Goal: Feedback & Contribution: Leave review/rating

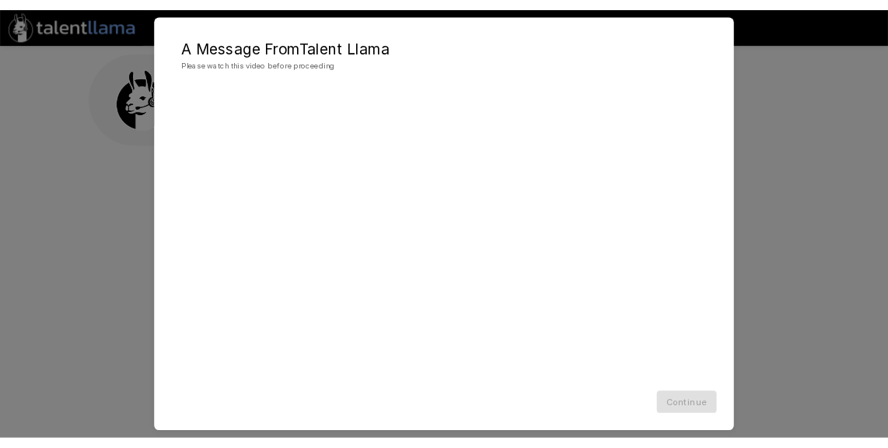
scroll to position [1, 0]
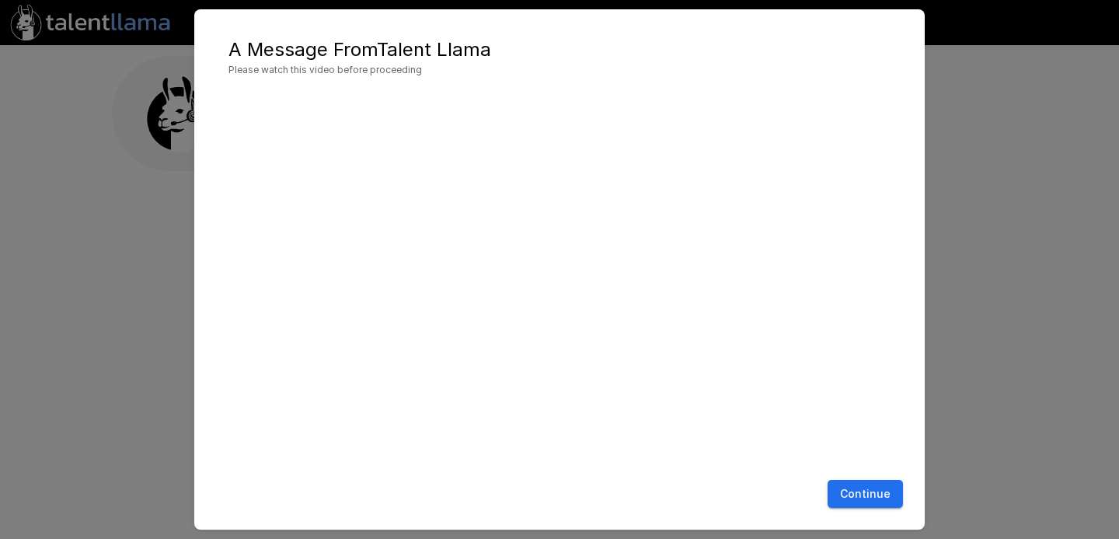
click at [868, 487] on button "Continue" at bounding box center [865, 494] width 75 height 29
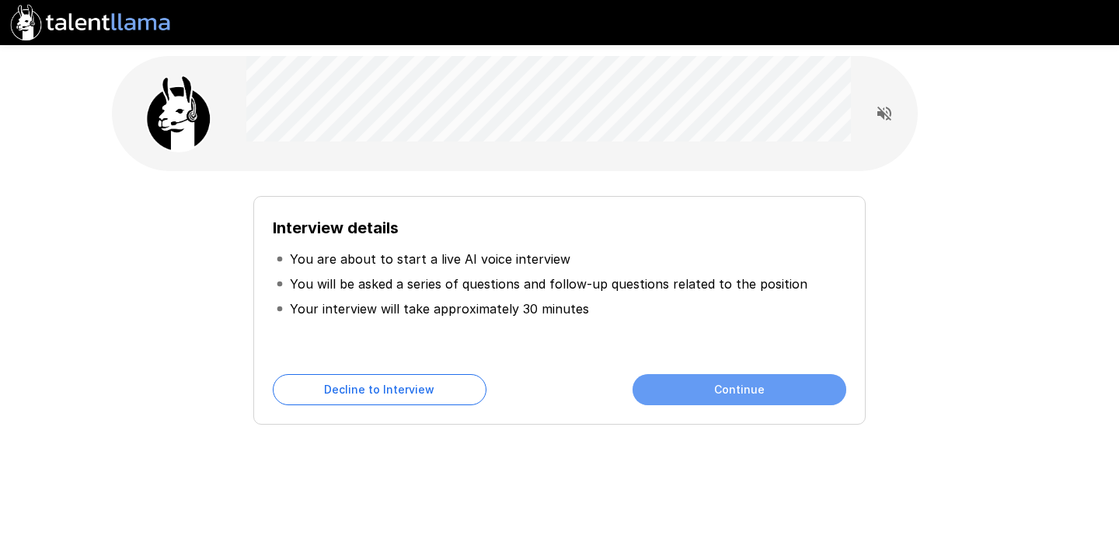
click at [710, 393] on button "Continue" at bounding box center [740, 389] width 214 height 31
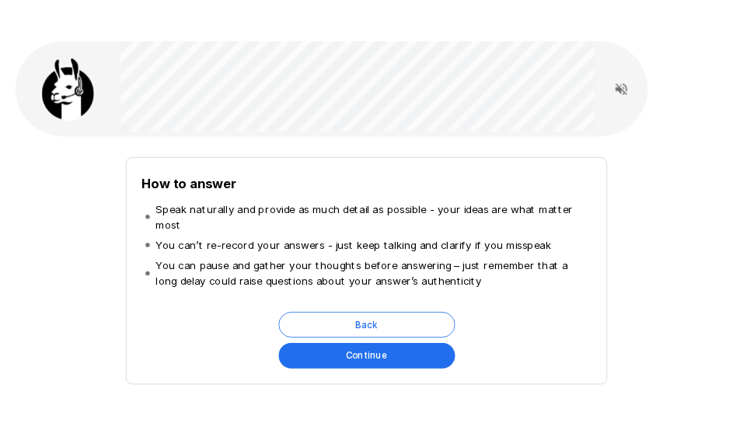
scroll to position [54, 0]
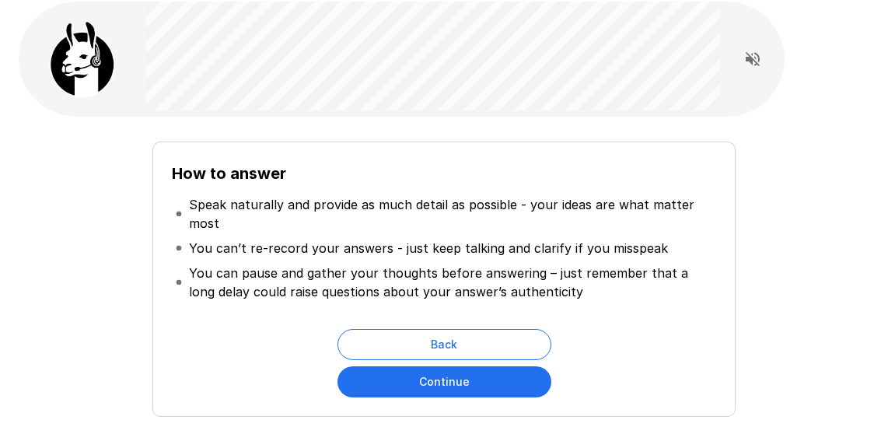
click at [497, 366] on button "Continue" at bounding box center [444, 381] width 214 height 31
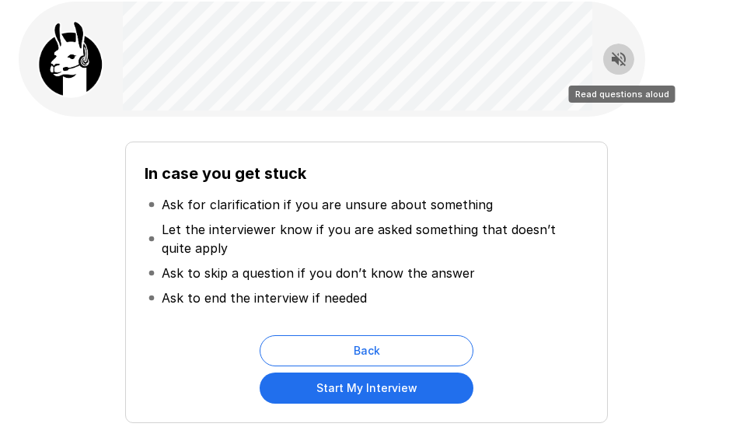
click at [611, 61] on icon "Read questions aloud" at bounding box center [618, 59] width 19 height 19
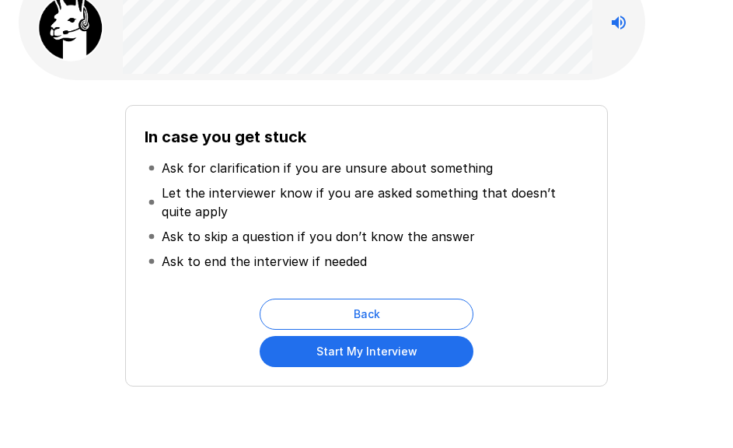
scroll to position [76, 0]
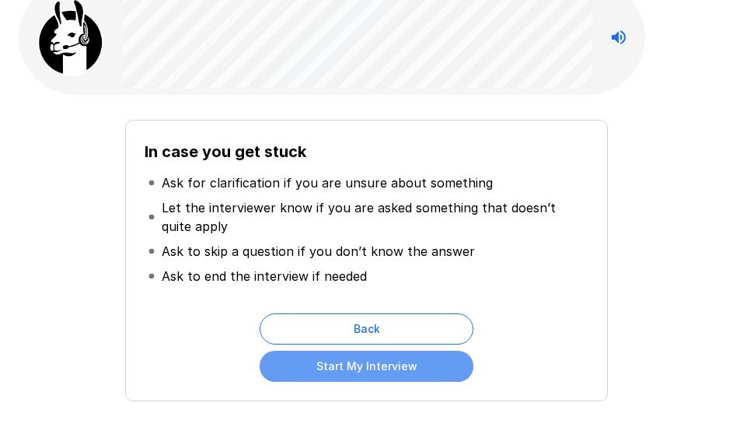
click at [344, 363] on button "Start My Interview" at bounding box center [367, 366] width 214 height 31
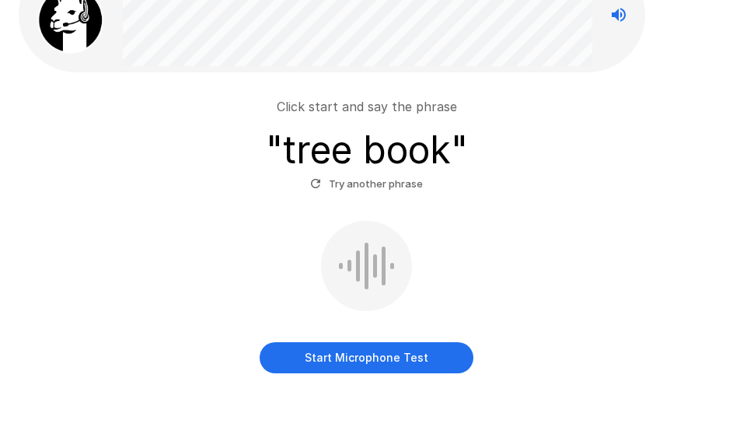
scroll to position [100, 0]
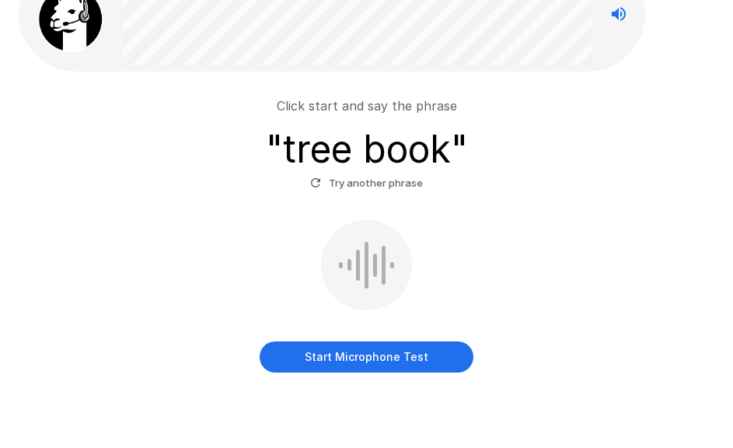
click at [402, 361] on button "Start Microphone Test" at bounding box center [367, 356] width 214 height 31
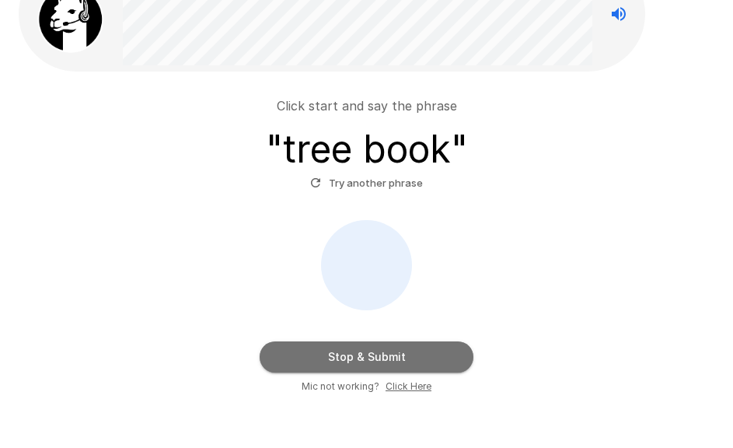
click at [402, 361] on button "Stop & Submit" at bounding box center [367, 356] width 214 height 31
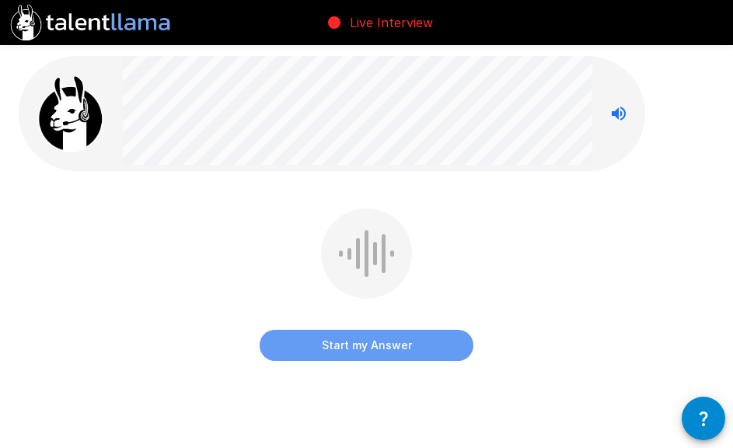
click at [411, 338] on button "Start my Answer" at bounding box center [367, 345] width 214 height 31
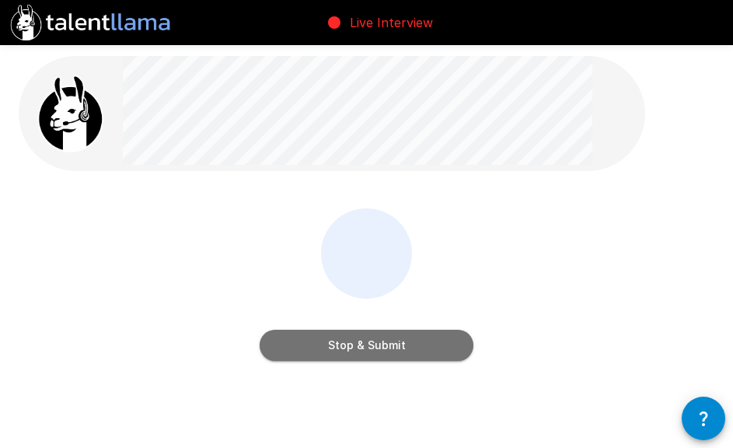
click at [407, 342] on button "Stop & Submit" at bounding box center [367, 345] width 214 height 31
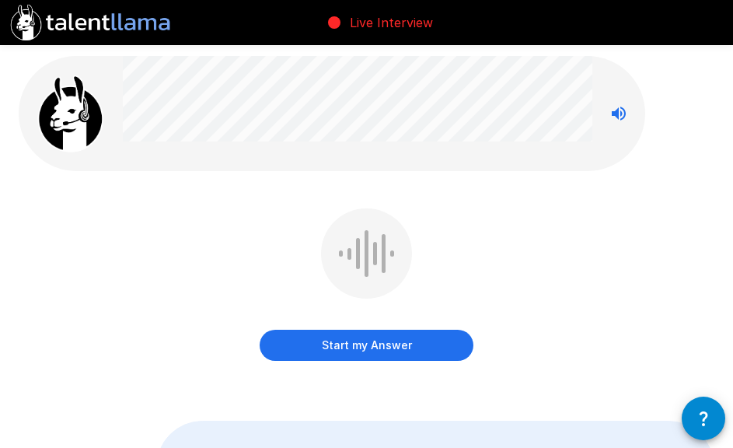
drag, startPoint x: 407, startPoint y: 342, endPoint x: 253, endPoint y: 278, distance: 166.6
click at [254, 280] on div "Start my Answer" at bounding box center [367, 295] width 696 height 175
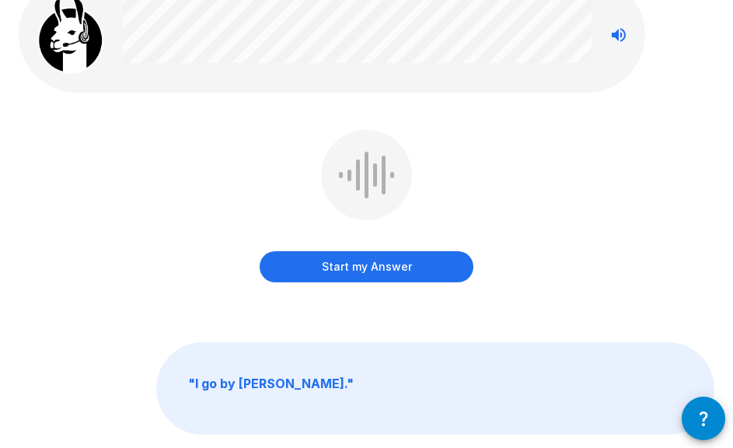
scroll to position [75, 0]
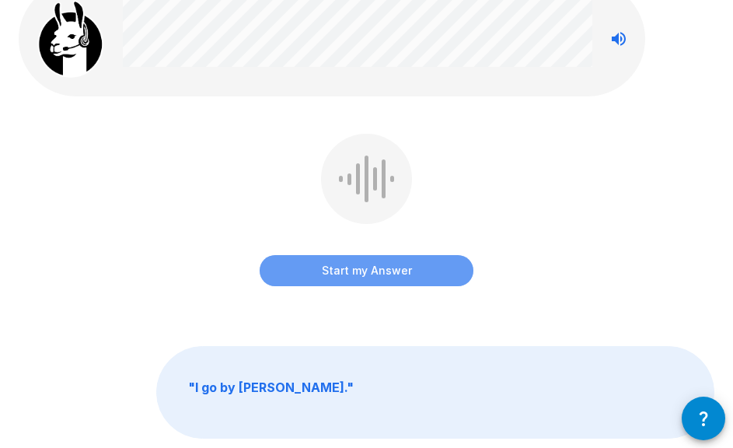
click at [396, 277] on button "Start my Answer" at bounding box center [367, 270] width 214 height 31
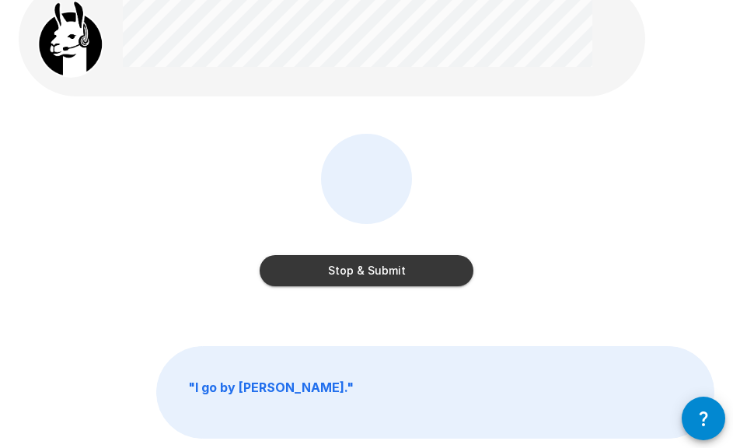
click at [393, 276] on button "Stop & Submit" at bounding box center [367, 270] width 214 height 31
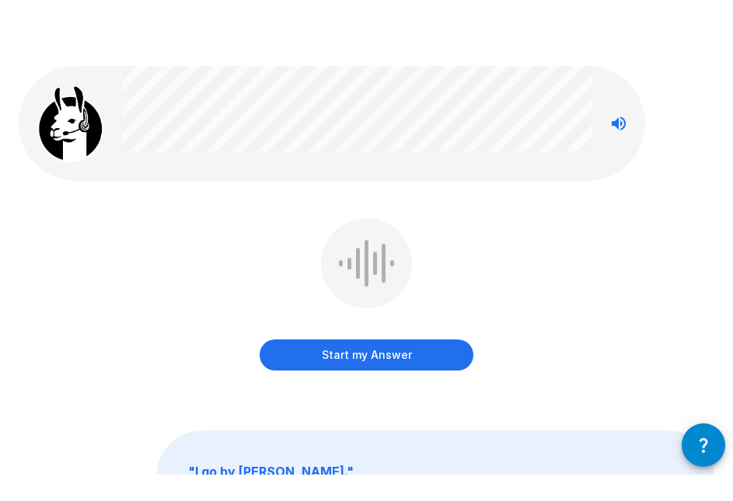
scroll to position [4, 0]
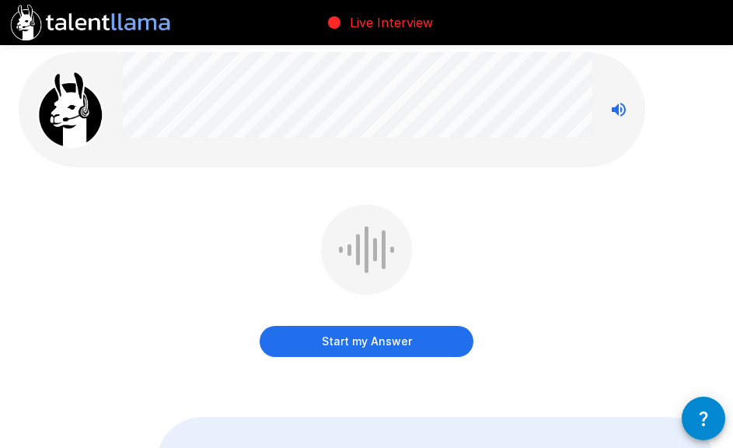
click at [397, 346] on button "Start my Answer" at bounding box center [367, 341] width 214 height 31
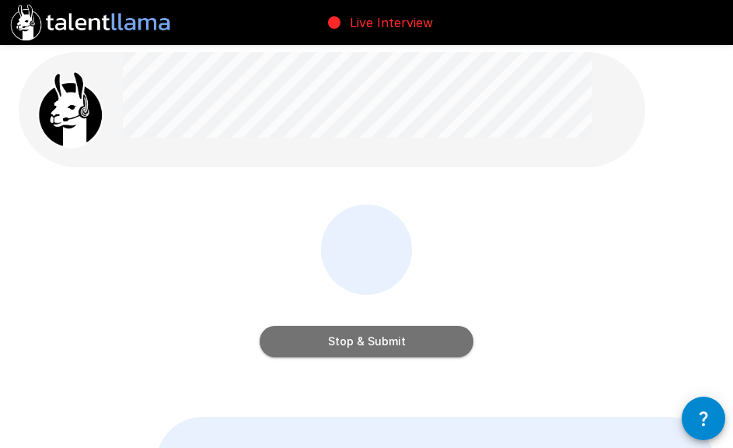
click at [397, 346] on button "Stop & Submit" at bounding box center [367, 341] width 214 height 31
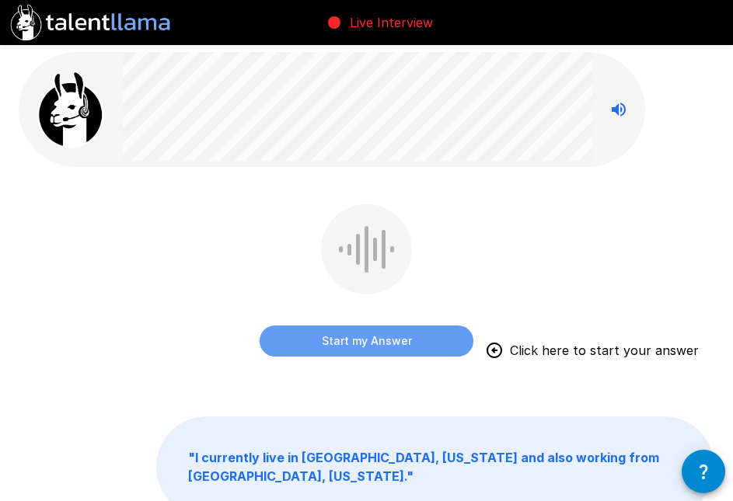
click at [344, 345] on button "Start my Answer" at bounding box center [367, 341] width 214 height 31
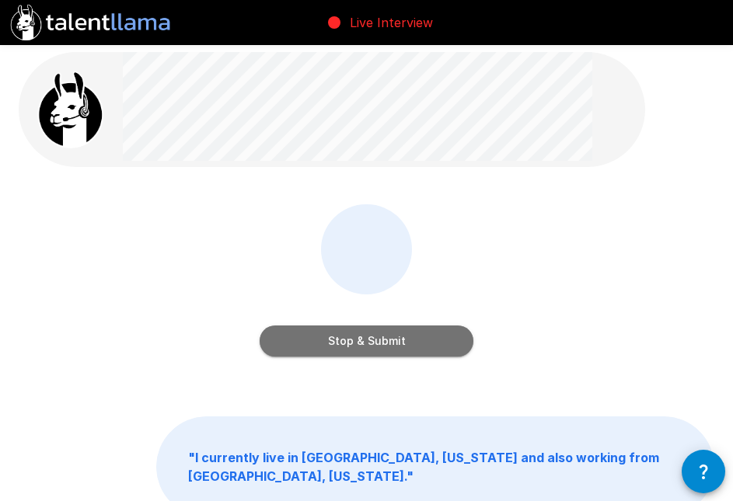
click at [344, 345] on button "Stop & Submit" at bounding box center [367, 341] width 214 height 31
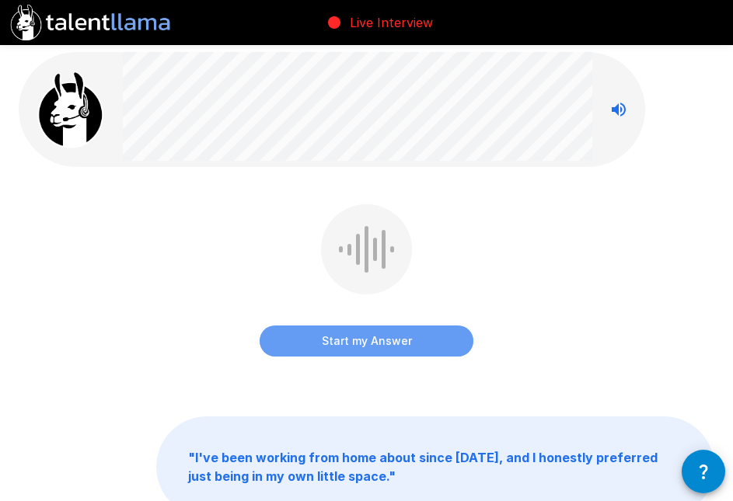
click at [365, 339] on button "Start my Answer" at bounding box center [367, 341] width 214 height 31
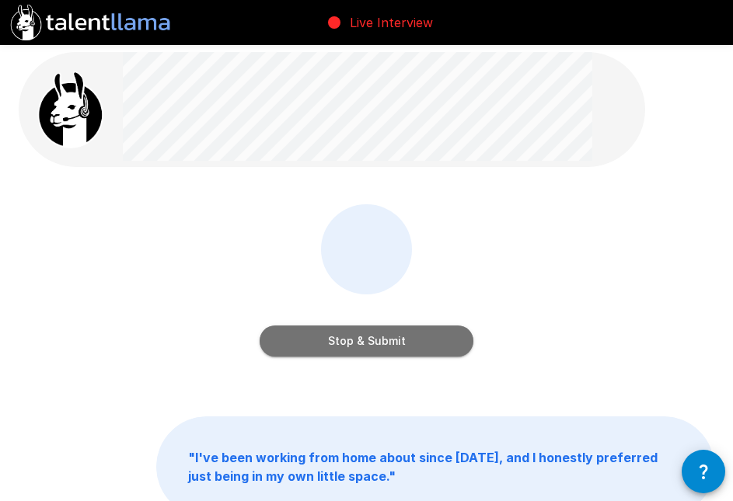
click at [365, 339] on button "Stop & Submit" at bounding box center [367, 341] width 214 height 31
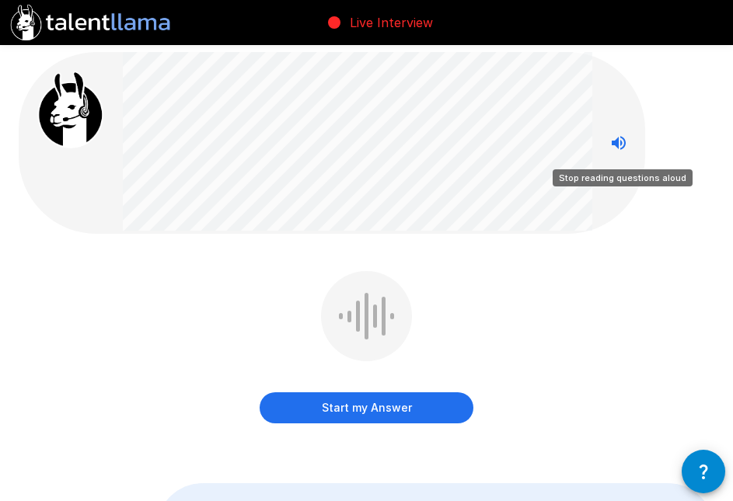
click at [613, 142] on icon "Stop reading questions aloud" at bounding box center [619, 143] width 14 height 14
click at [613, 141] on icon "Read questions aloud" at bounding box center [619, 143] width 14 height 14
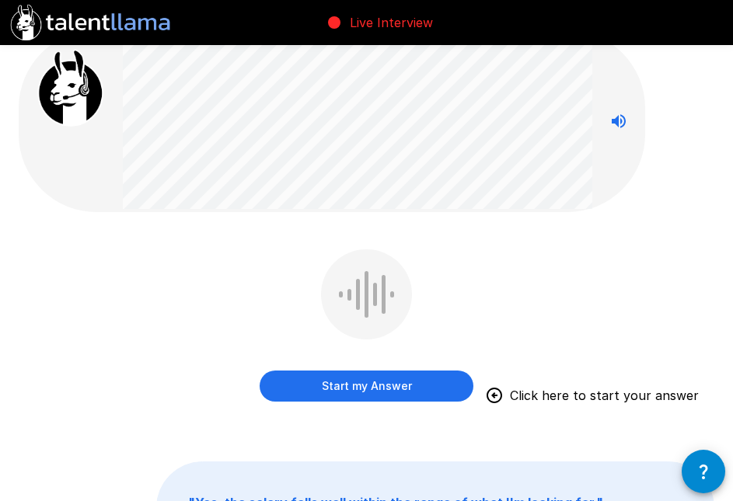
scroll to position [23, 0]
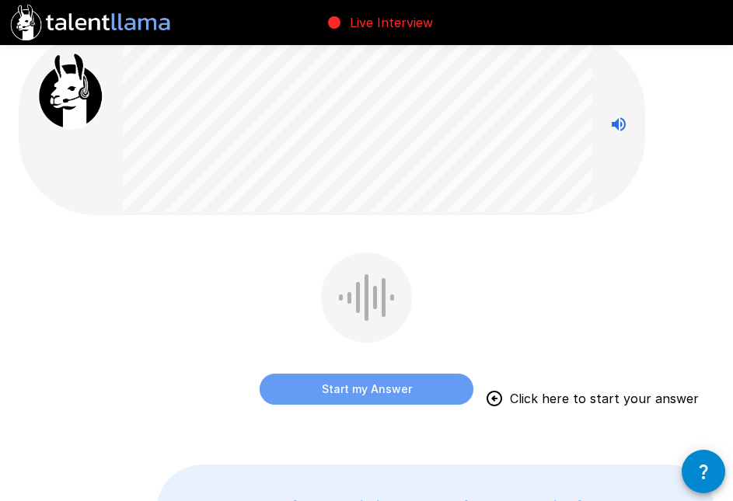
click at [395, 392] on button "Start my Answer" at bounding box center [367, 389] width 214 height 31
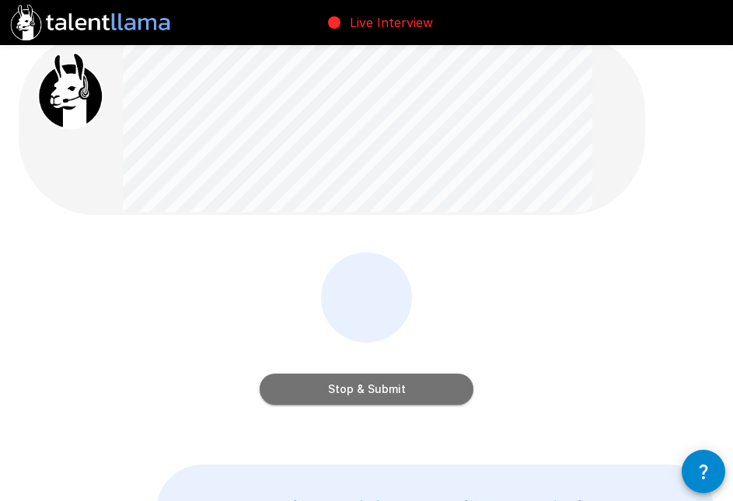
click at [395, 392] on button "Stop & Submit" at bounding box center [367, 389] width 214 height 31
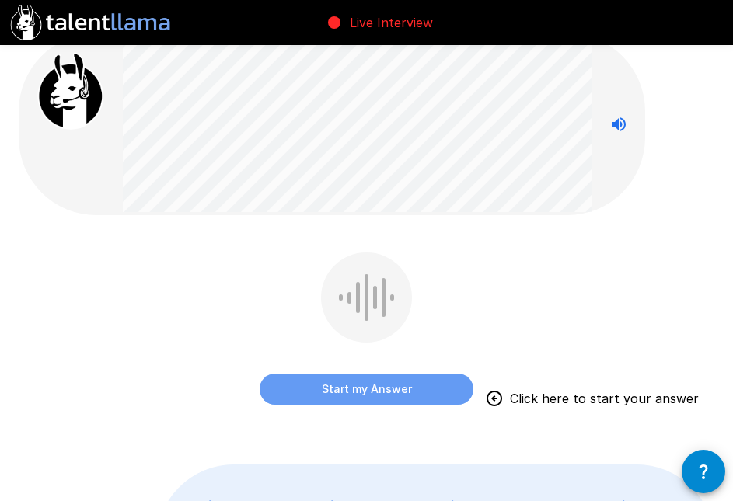
click at [393, 392] on button "Start my Answer" at bounding box center [367, 389] width 214 height 31
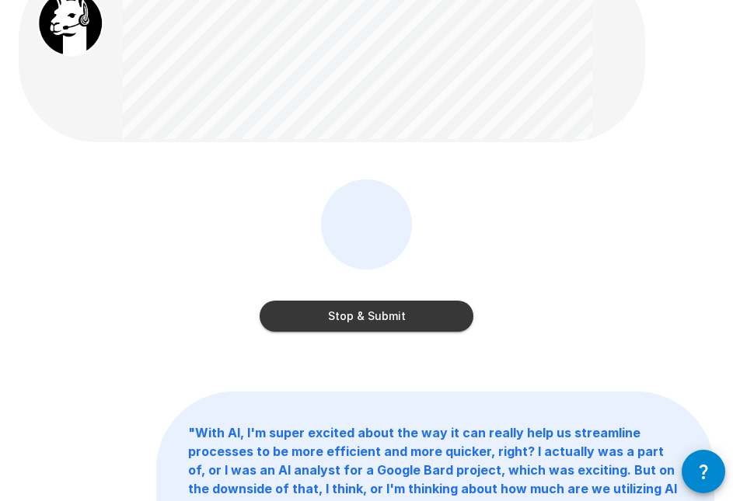
click at [372, 319] on button "Stop & Submit" at bounding box center [367, 316] width 214 height 31
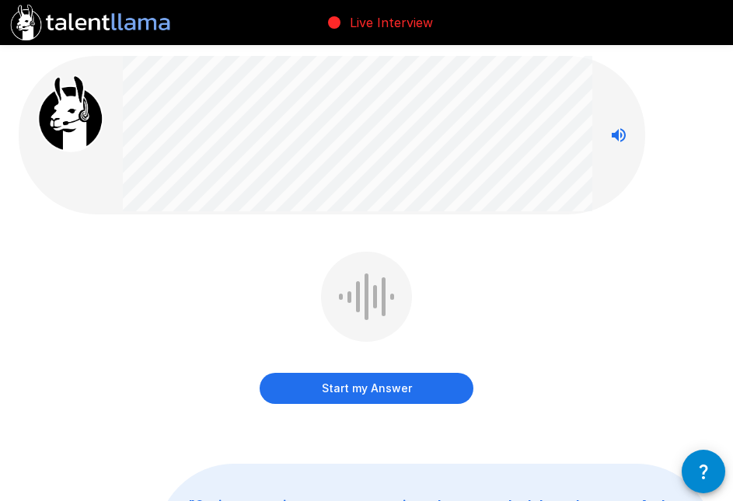
scroll to position [0, 0]
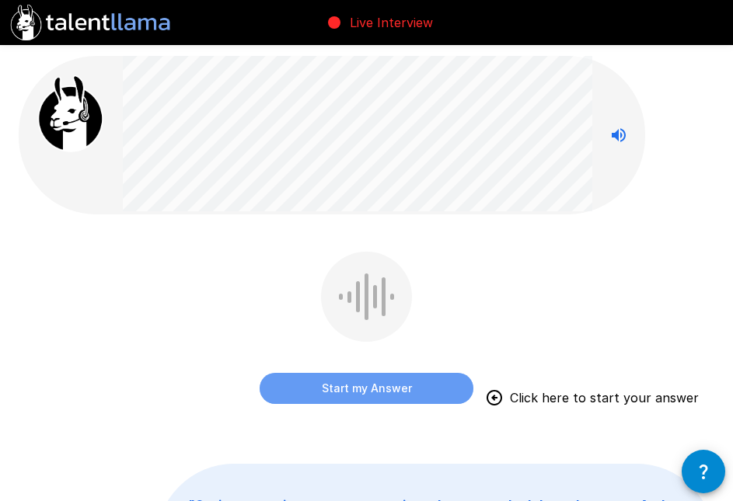
click at [381, 390] on button "Start my Answer" at bounding box center [367, 388] width 214 height 31
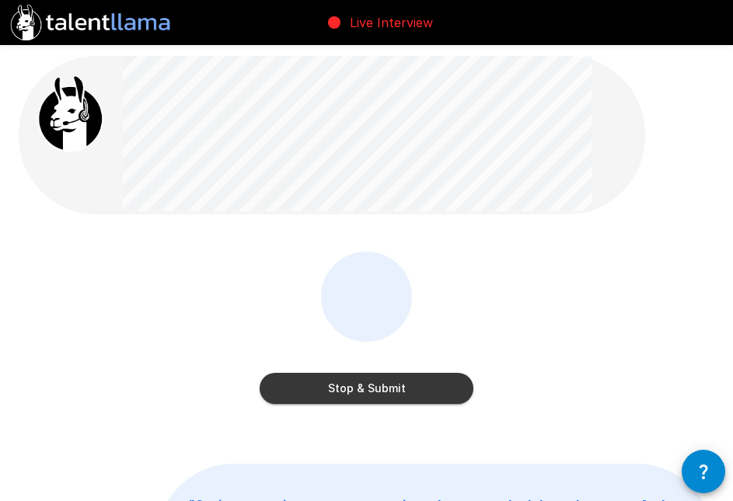
click at [381, 390] on button "Stop & Submit" at bounding box center [367, 388] width 214 height 31
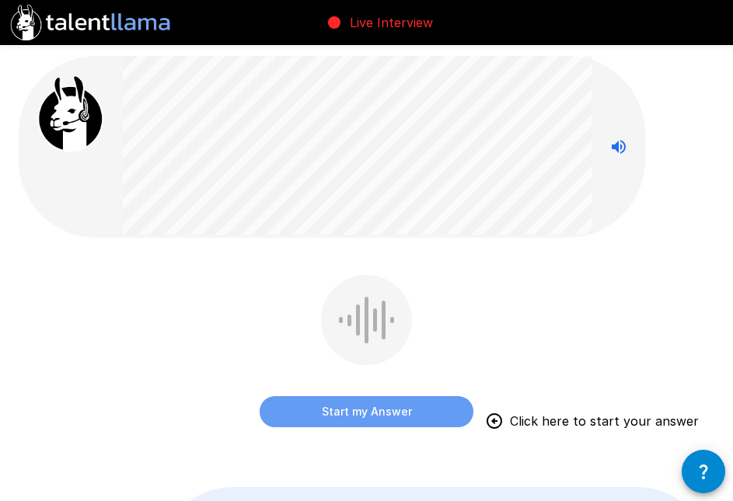
click at [369, 417] on button "Start my Answer" at bounding box center [367, 411] width 214 height 31
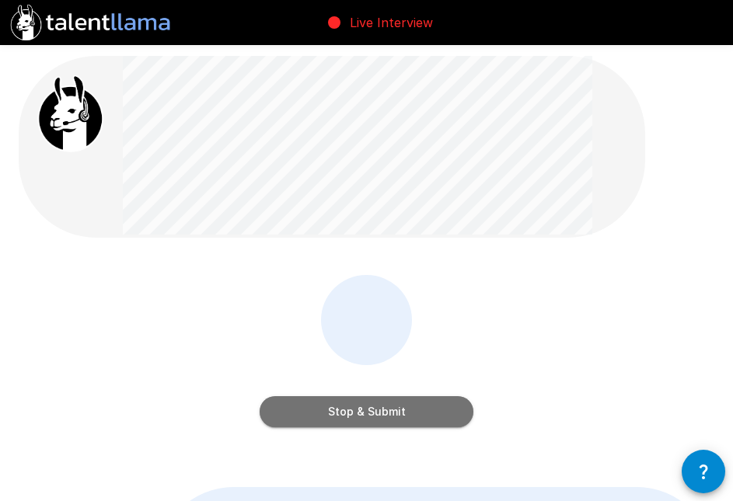
click at [369, 417] on button "Stop & Submit" at bounding box center [367, 411] width 214 height 31
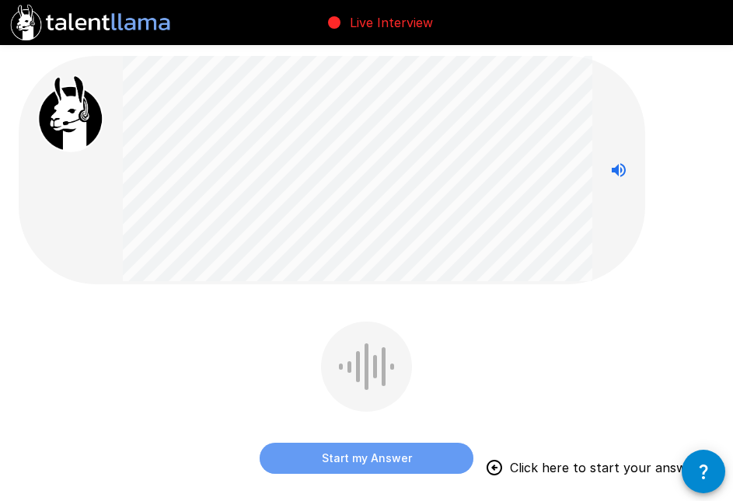
click at [344, 456] on button "Start my Answer" at bounding box center [367, 458] width 214 height 31
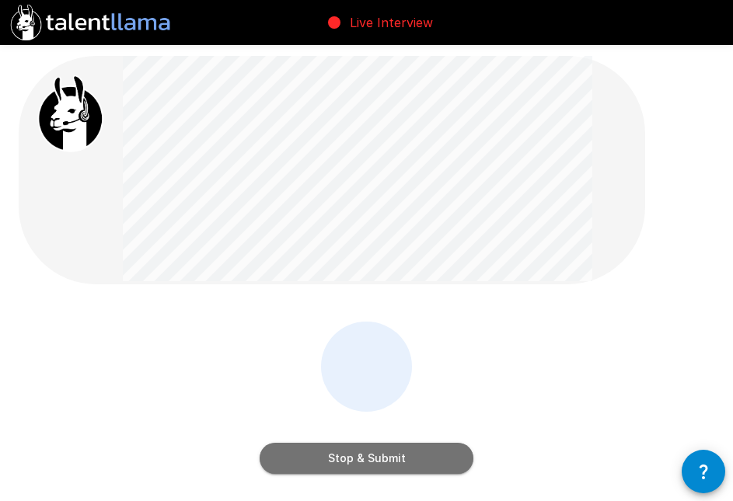
click at [351, 459] on button "Stop & Submit" at bounding box center [367, 458] width 214 height 31
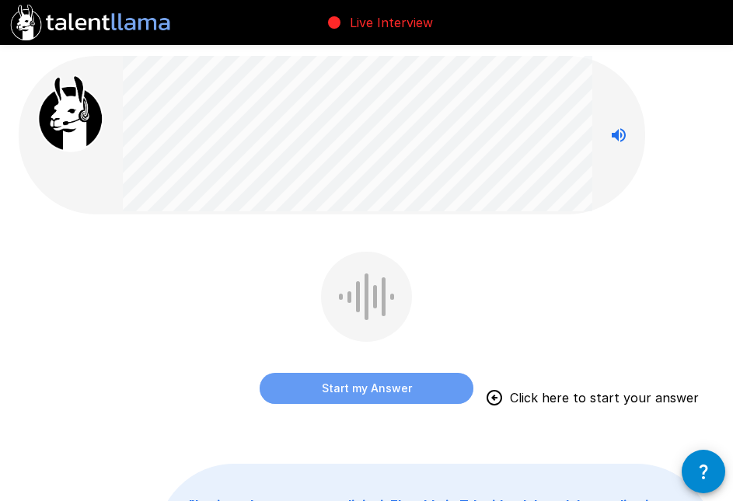
click at [352, 386] on button "Start my Answer" at bounding box center [367, 388] width 214 height 31
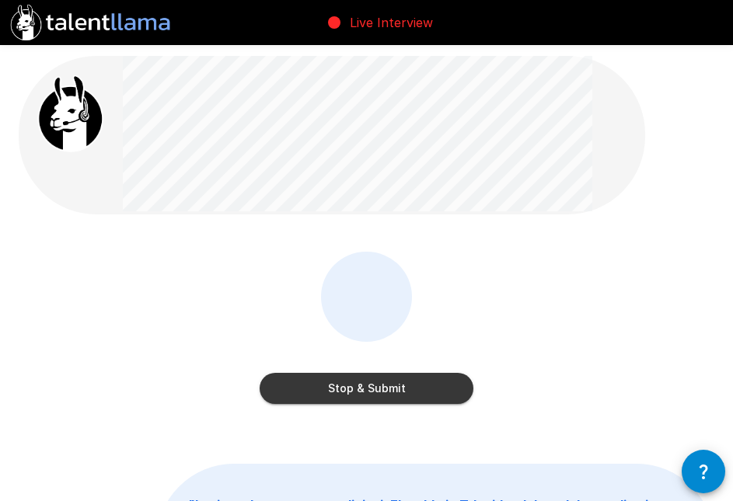
click at [395, 382] on button "Stop & Submit" at bounding box center [367, 388] width 214 height 31
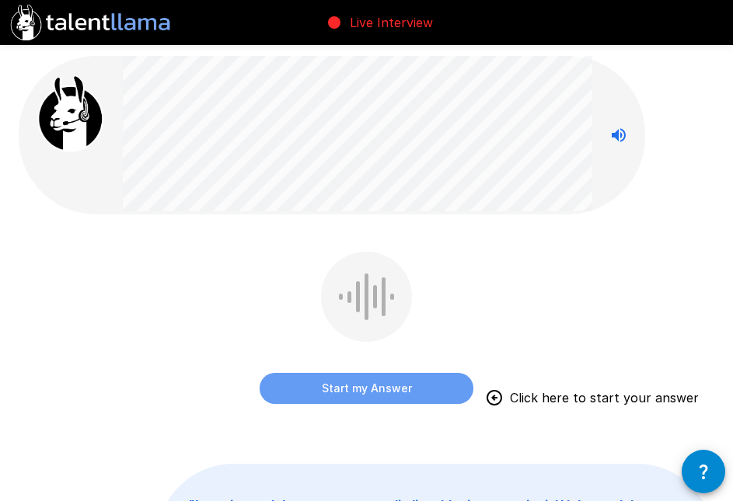
click at [407, 389] on button "Start my Answer" at bounding box center [367, 388] width 214 height 31
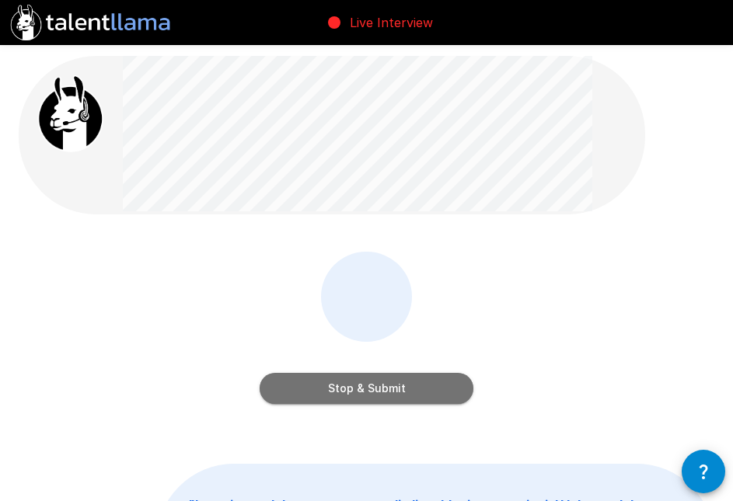
click at [407, 389] on button "Stop & Submit" at bounding box center [367, 388] width 214 height 31
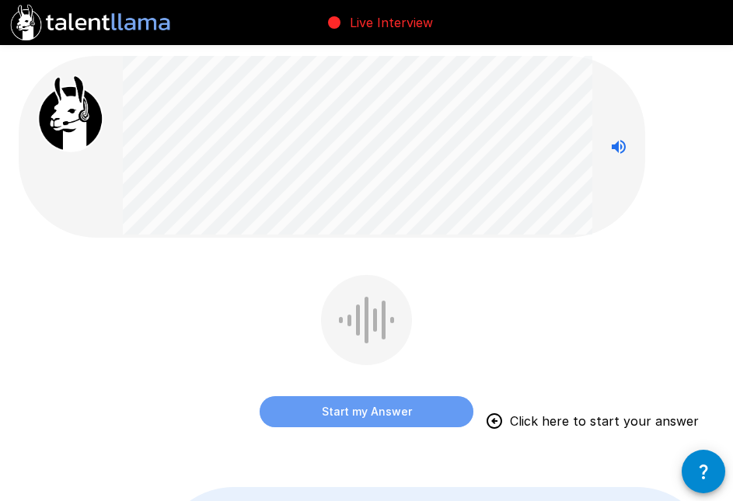
click at [397, 414] on button "Start my Answer" at bounding box center [367, 411] width 214 height 31
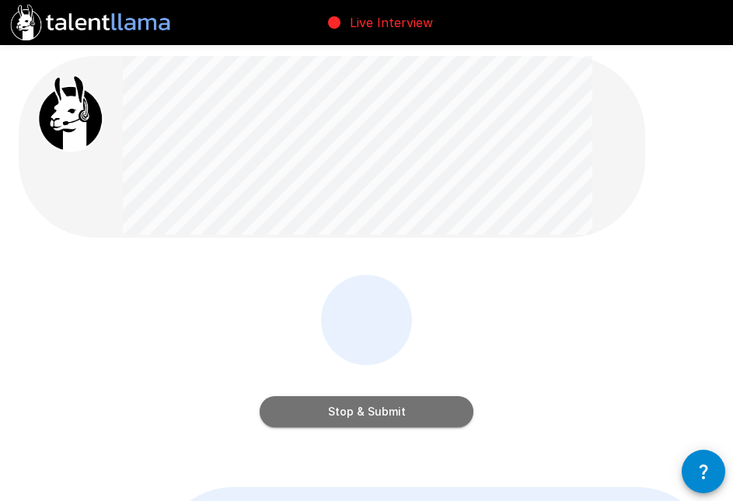
click at [383, 414] on button "Stop & Submit" at bounding box center [367, 411] width 214 height 31
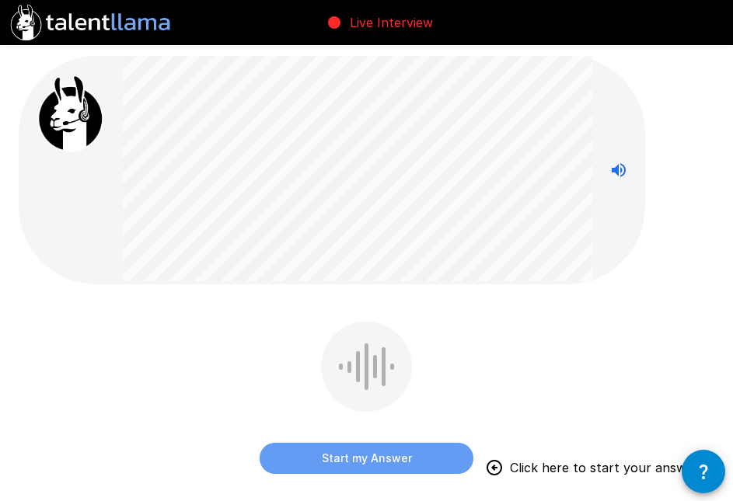
click at [359, 463] on button "Start my Answer" at bounding box center [367, 458] width 214 height 31
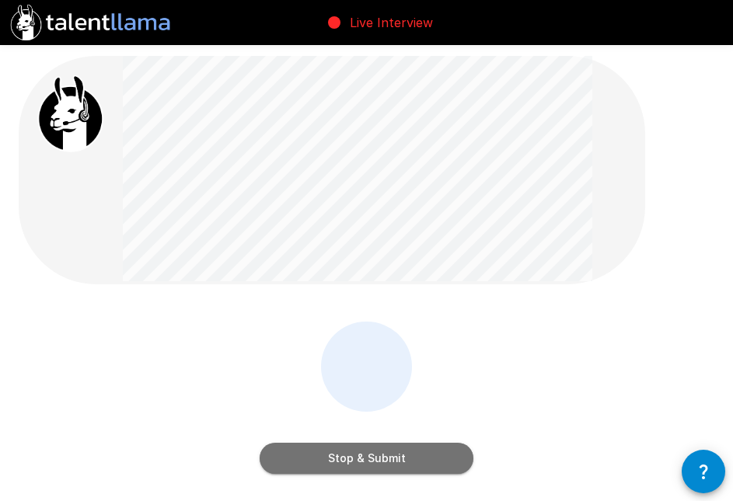
click at [336, 456] on button "Stop & Submit" at bounding box center [367, 458] width 214 height 31
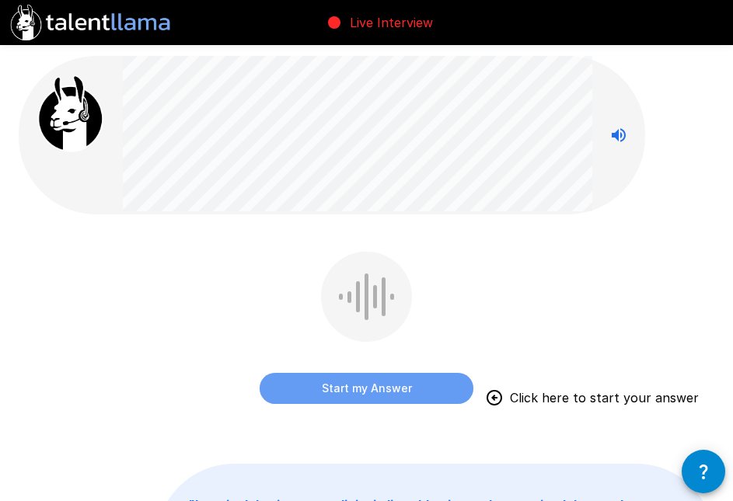
click at [354, 389] on button "Start my Answer" at bounding box center [367, 388] width 214 height 31
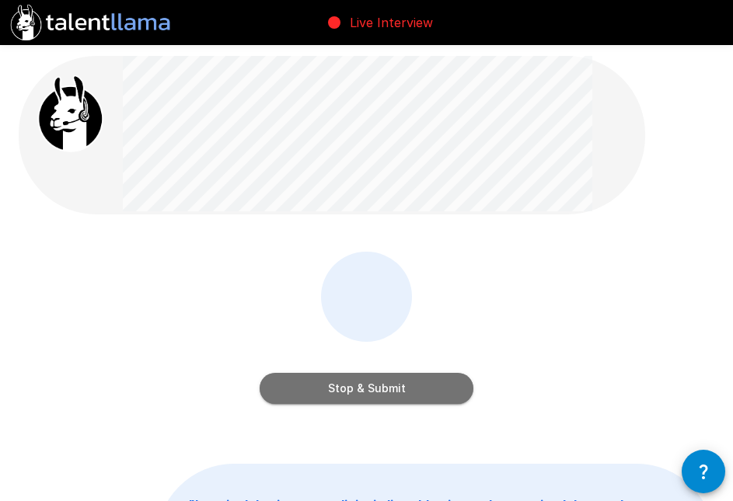
click at [354, 389] on button "Stop & Submit" at bounding box center [367, 388] width 214 height 31
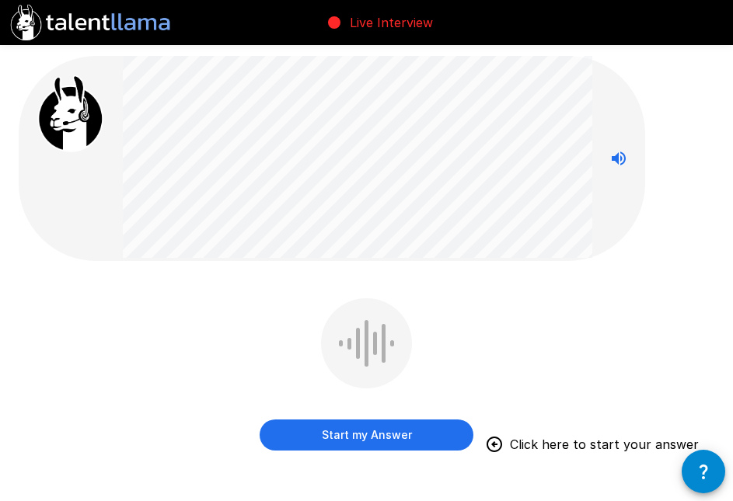
click at [382, 435] on button "Start my Answer" at bounding box center [367, 435] width 214 height 31
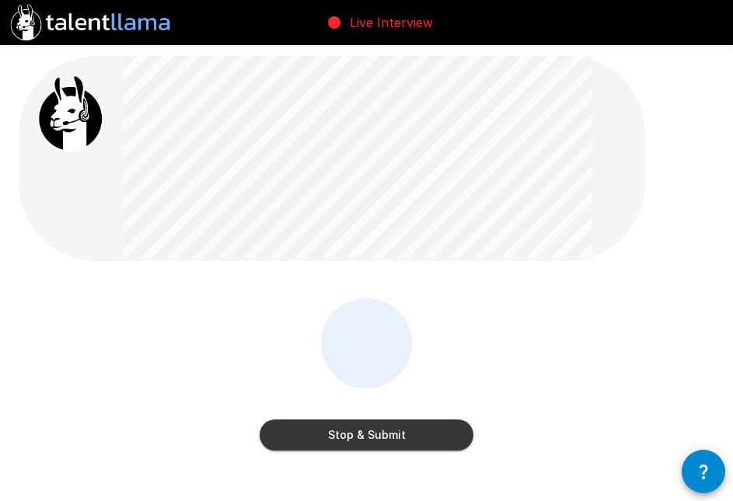
click at [363, 423] on button "Stop & Submit" at bounding box center [367, 435] width 214 height 31
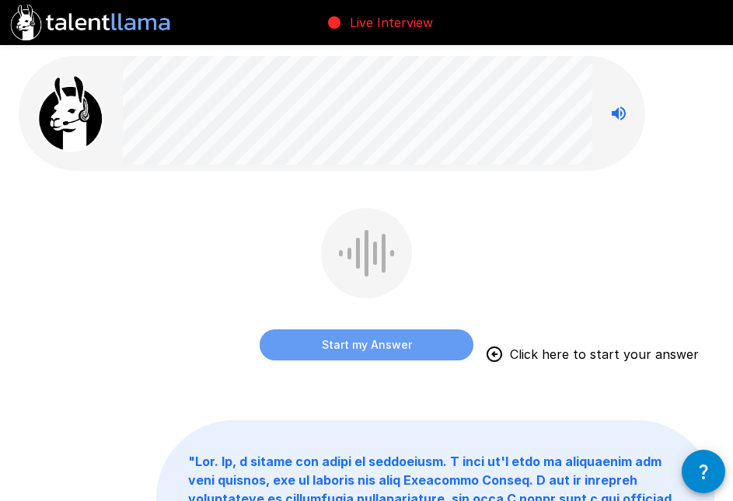
click at [356, 341] on button "Start my Answer" at bounding box center [367, 345] width 214 height 31
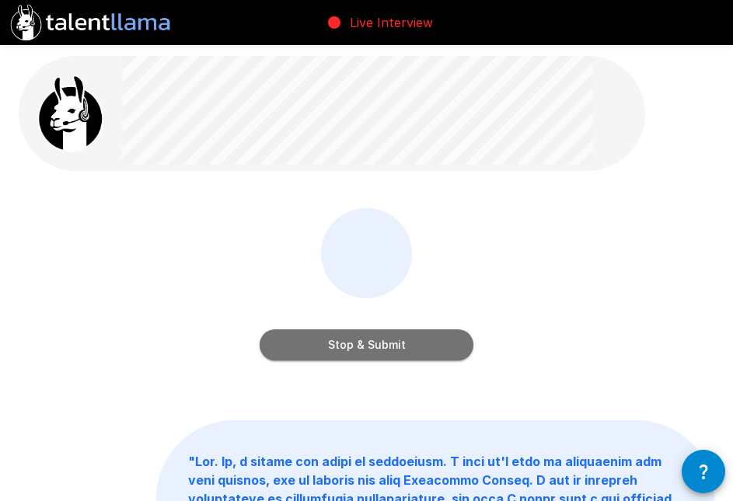
click at [414, 344] on button "Stop & Submit" at bounding box center [367, 345] width 214 height 31
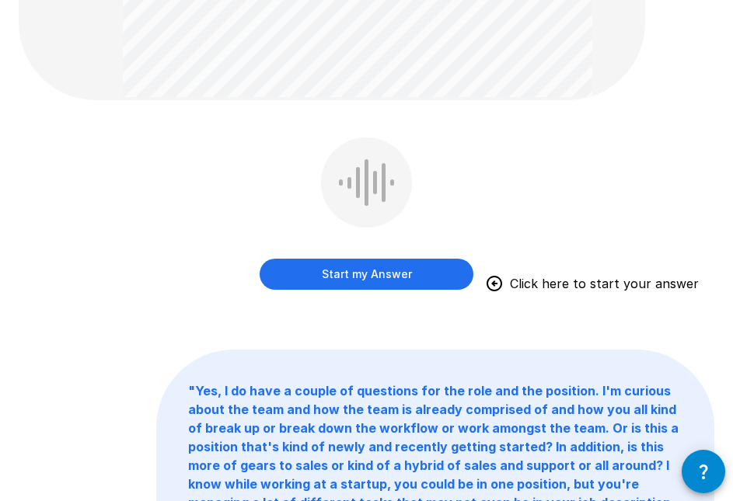
scroll to position [1025, 0]
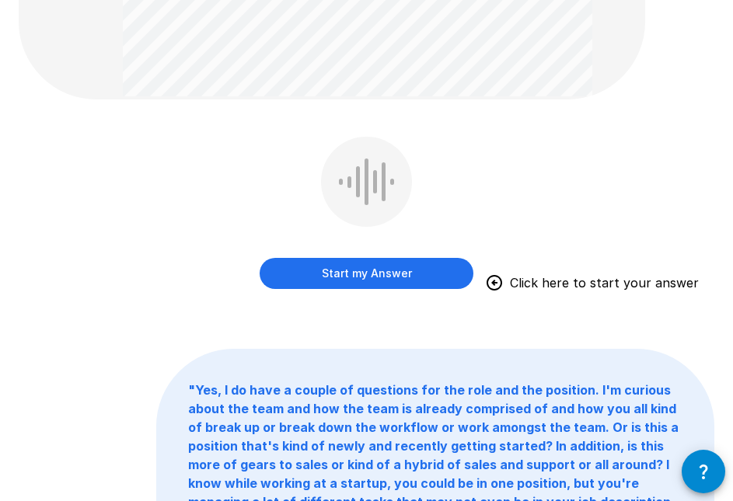
click at [352, 282] on button "Start my Answer" at bounding box center [367, 273] width 214 height 31
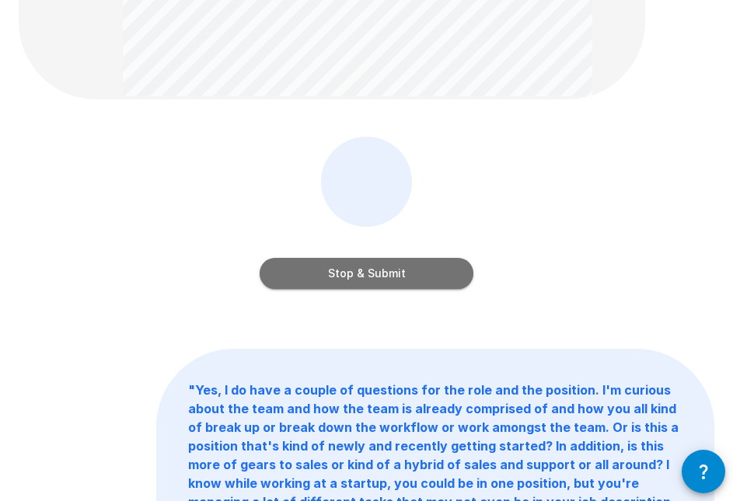
click at [352, 281] on button "Stop & Submit" at bounding box center [367, 273] width 214 height 31
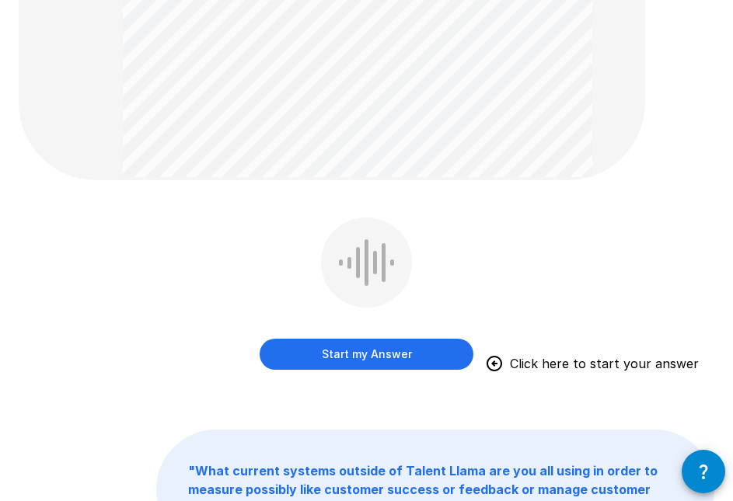
scroll to position [198, 0]
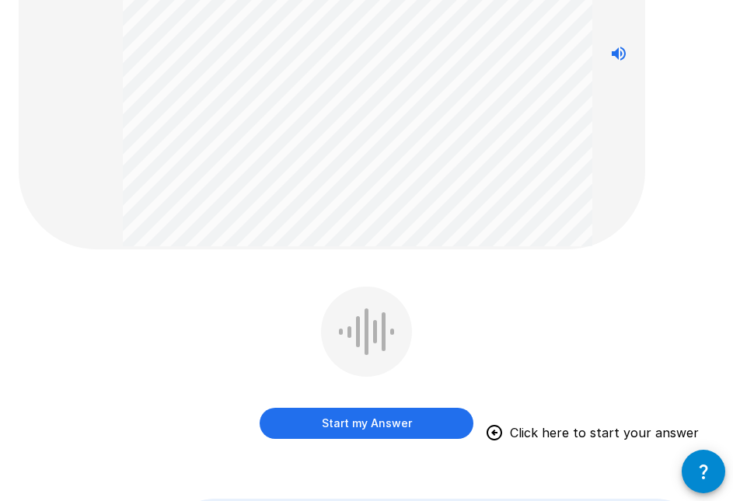
click at [354, 429] on button "Start my Answer" at bounding box center [367, 423] width 214 height 31
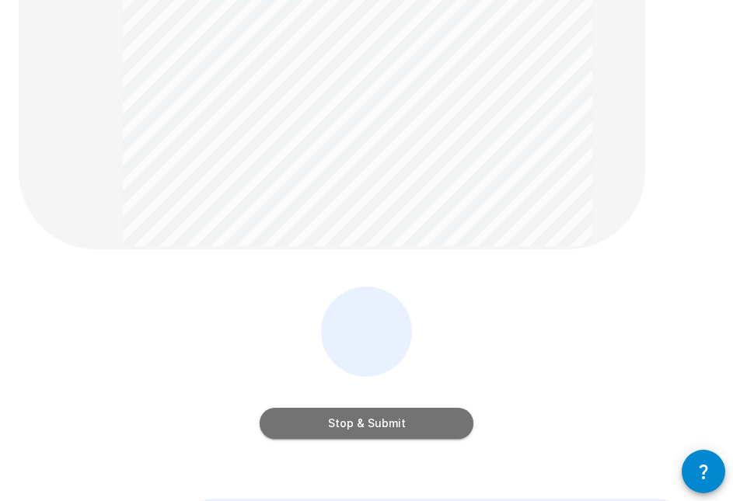
click at [354, 430] on button "Stop & Submit" at bounding box center [367, 423] width 214 height 31
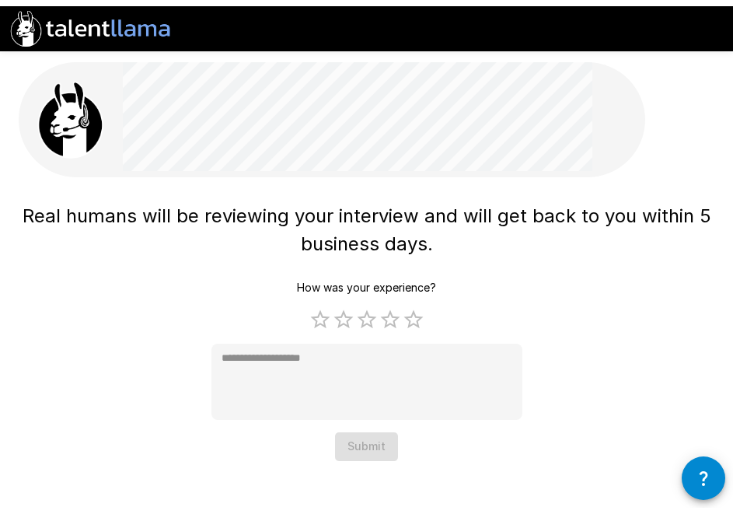
scroll to position [0, 0]
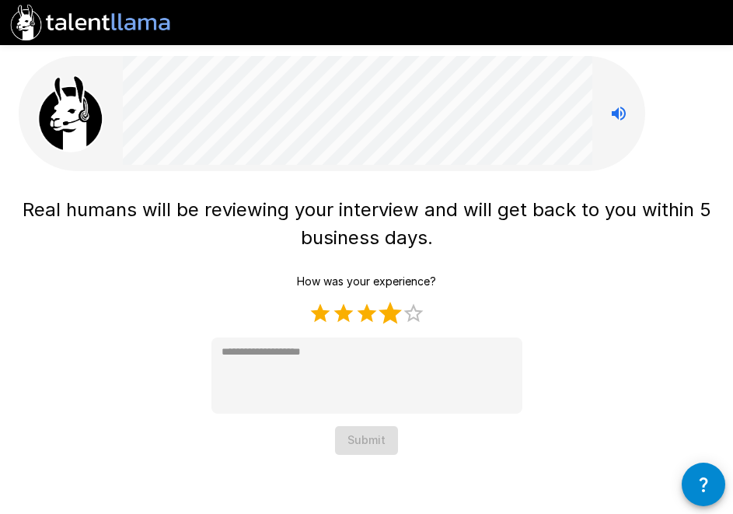
click at [399, 316] on label "4 Stars" at bounding box center [390, 313] width 23 height 23
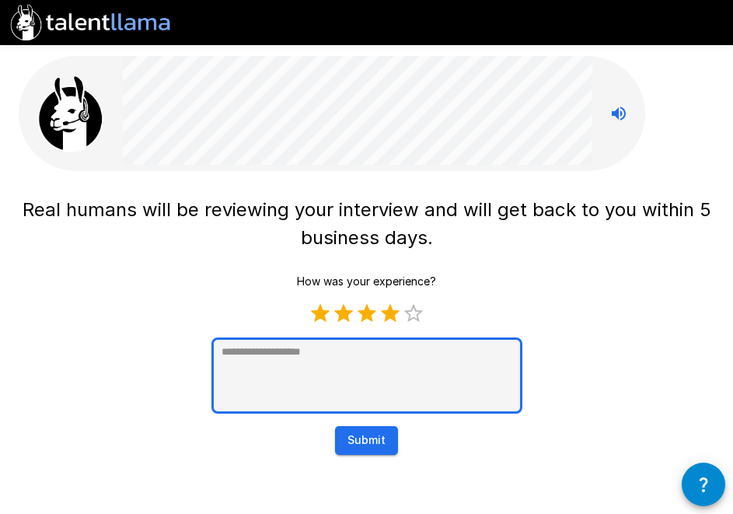
click at [380, 374] on textarea at bounding box center [366, 375] width 311 height 76
type textarea "*"
paste textarea "**********"
type textarea "**********"
type textarea "*"
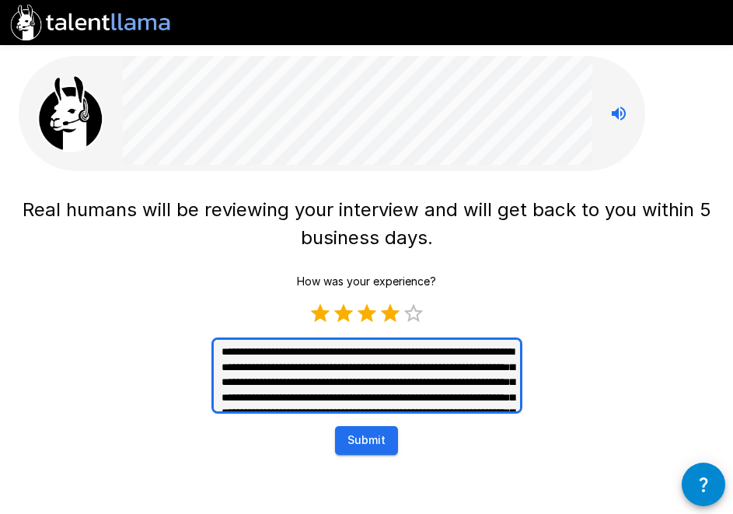
scroll to position [105, 0]
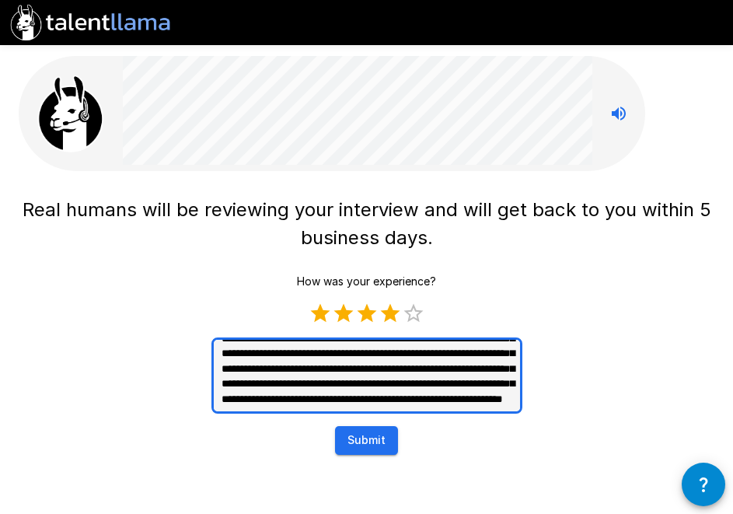
type textarea "**********"
type textarea "*"
click at [259, 379] on textarea "**********" at bounding box center [366, 375] width 311 height 76
type textarea "**********"
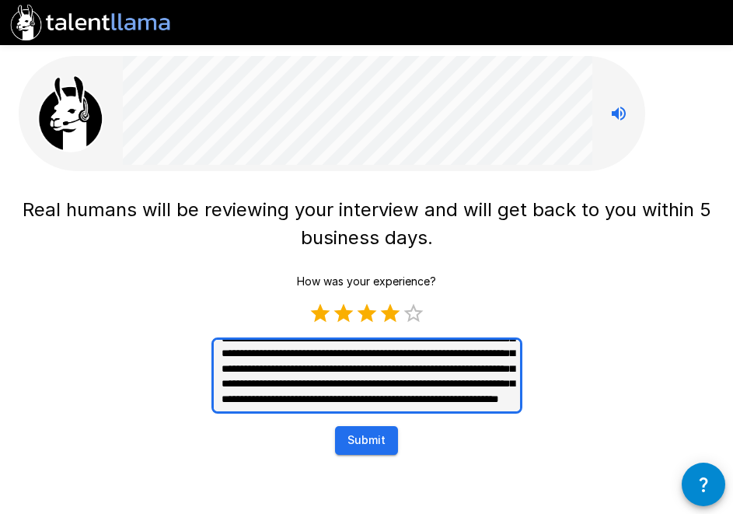
type textarea "*"
type textarea "**********"
type textarea "*"
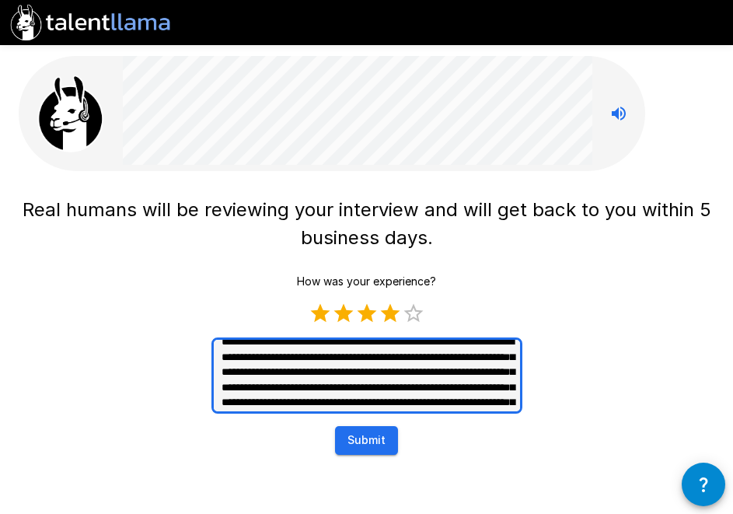
scroll to position [5, 0]
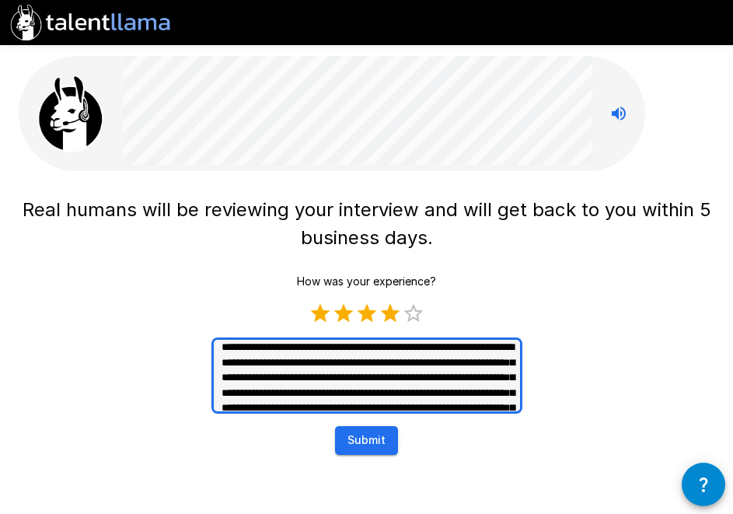
type textarea "**********"
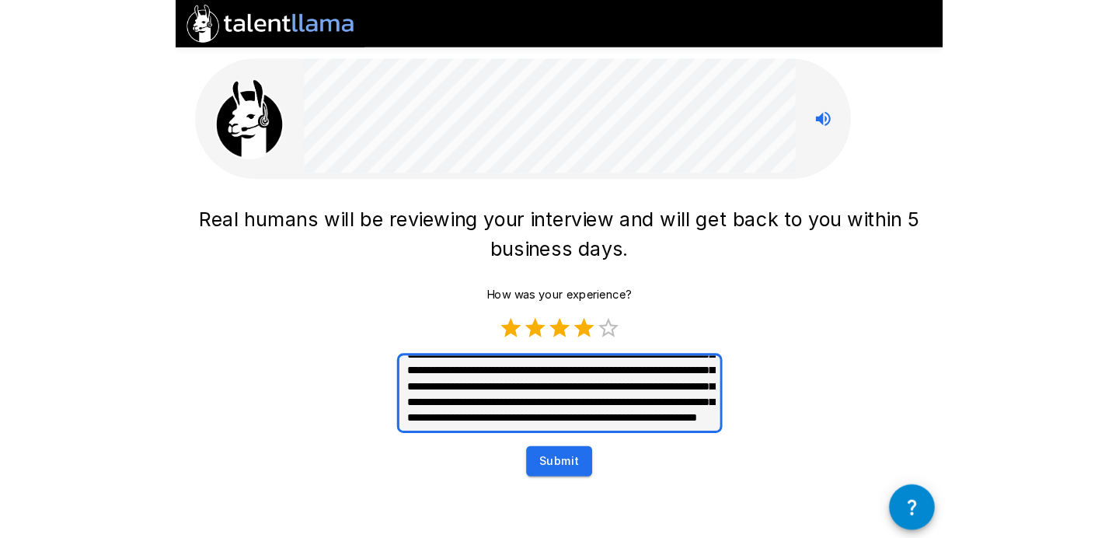
scroll to position [105, 0]
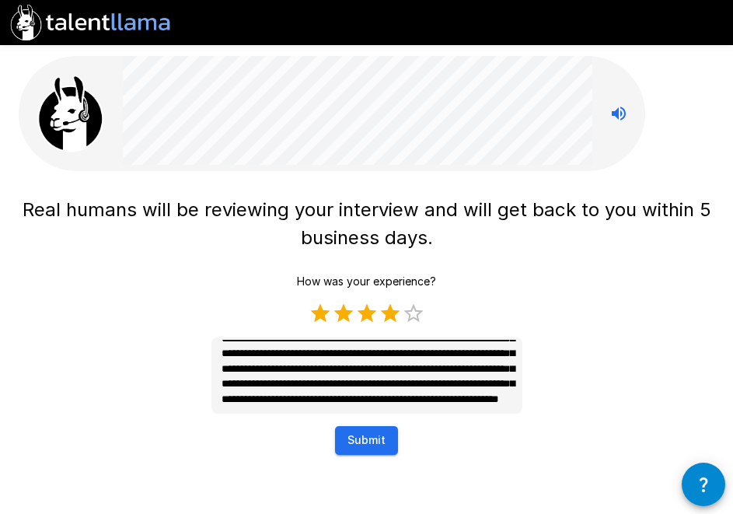
type textarea "*"
click at [375, 435] on button "Submit" at bounding box center [366, 440] width 63 height 29
